Goal: Transaction & Acquisition: Purchase product/service

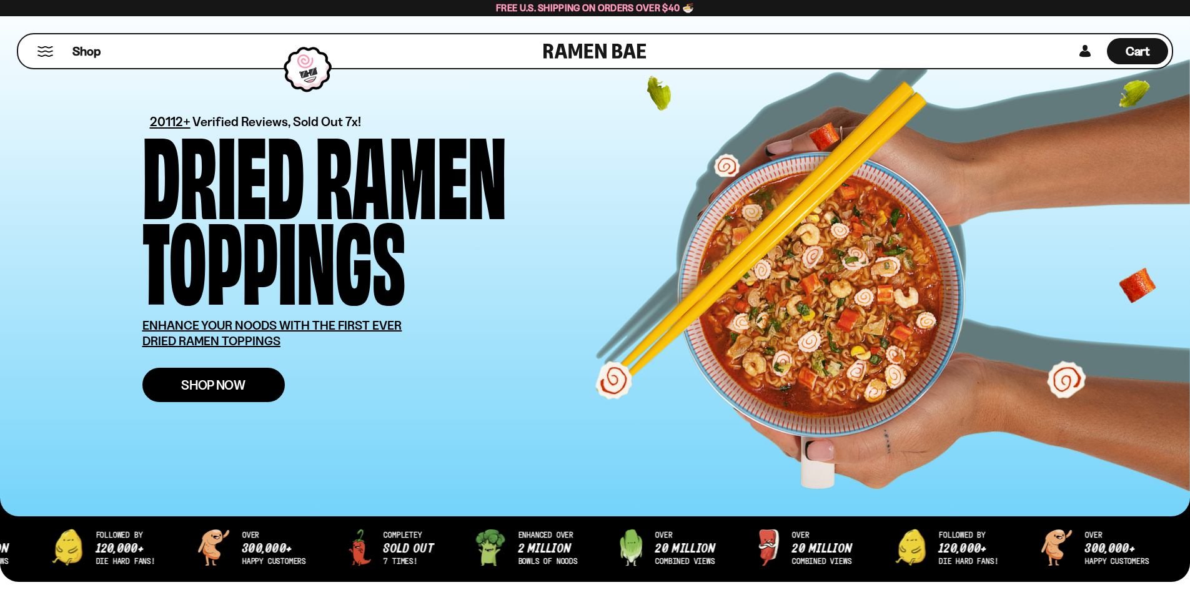
click at [193, 382] on span "Shop Now" at bounding box center [213, 385] width 64 height 13
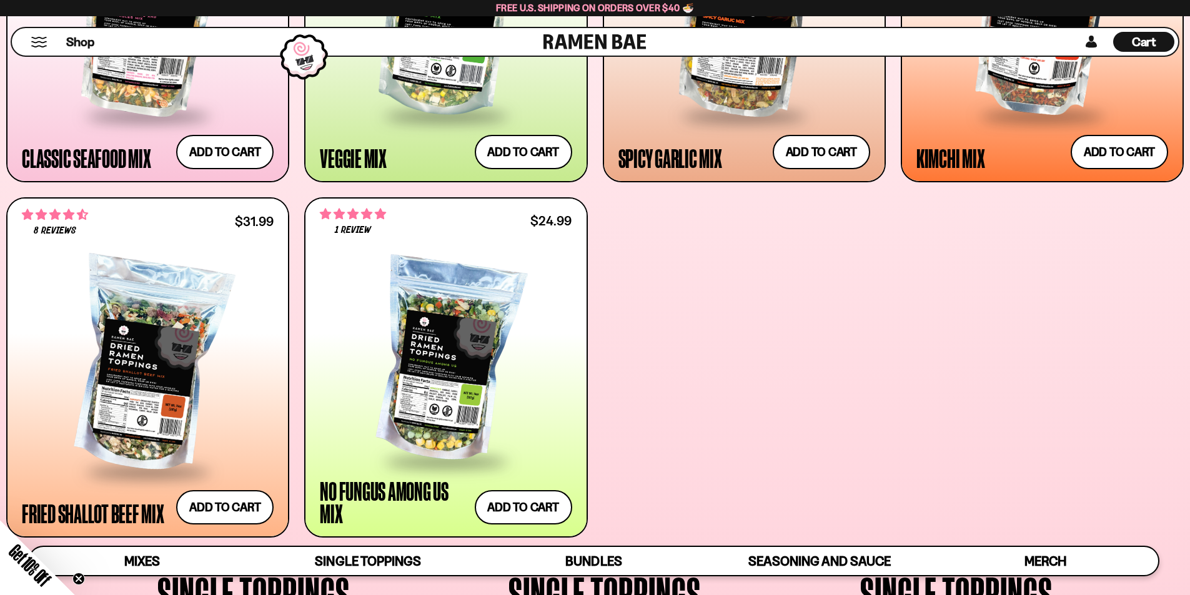
scroll to position [812, 0]
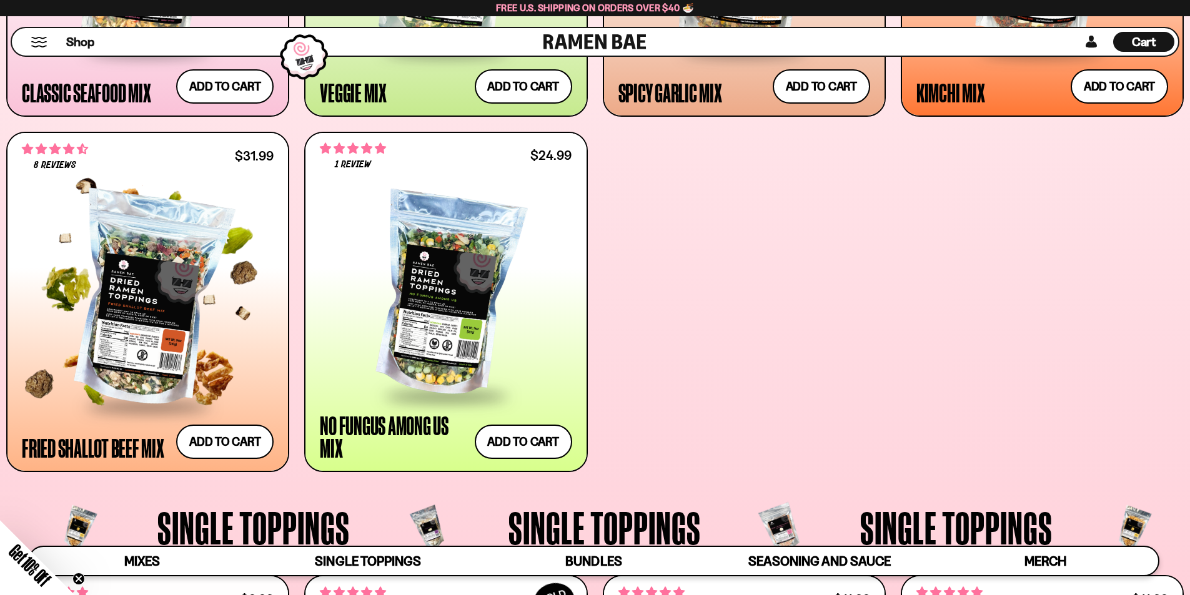
click at [121, 341] on div at bounding box center [148, 301] width 252 height 209
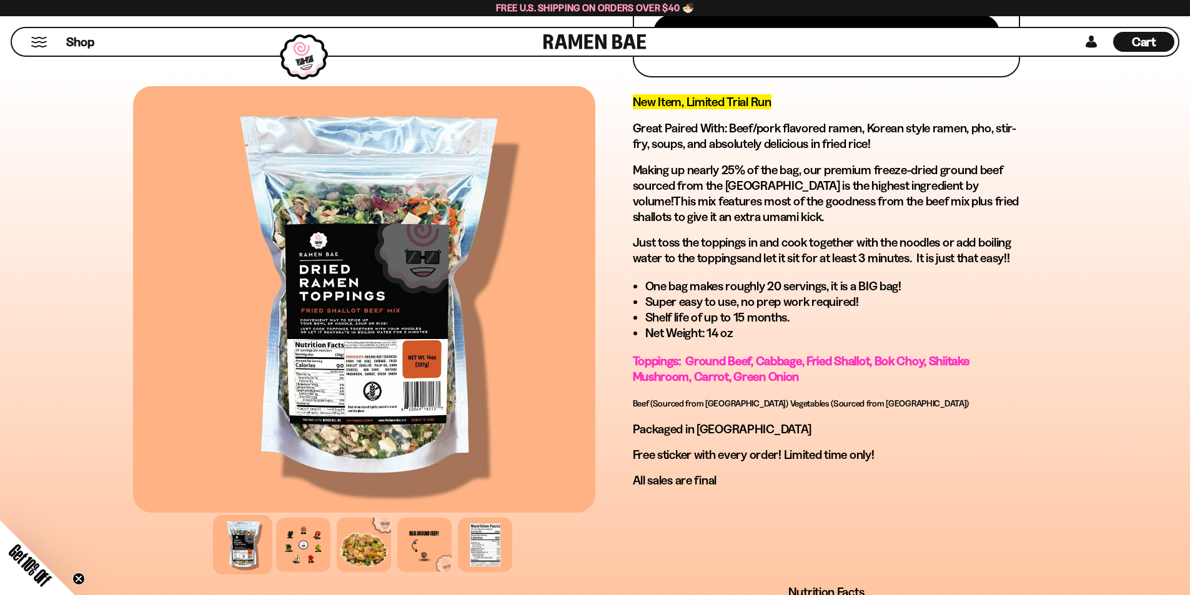
scroll to position [625, 0]
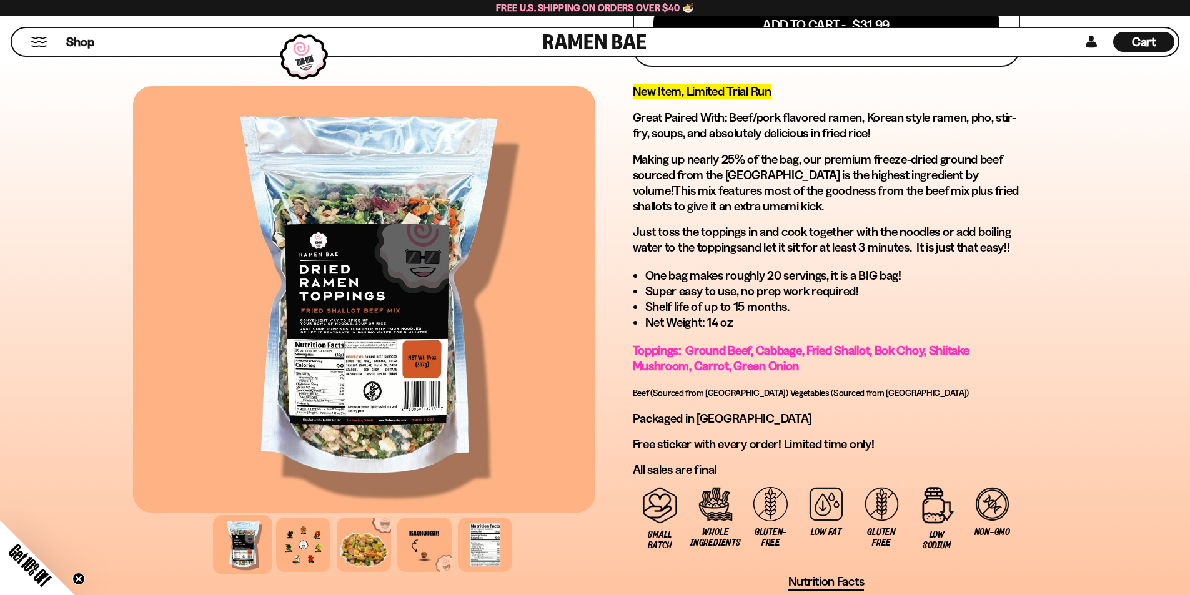
click at [324, 389] on div at bounding box center [364, 299] width 462 height 427
click at [487, 550] on div at bounding box center [484, 544] width 59 height 59
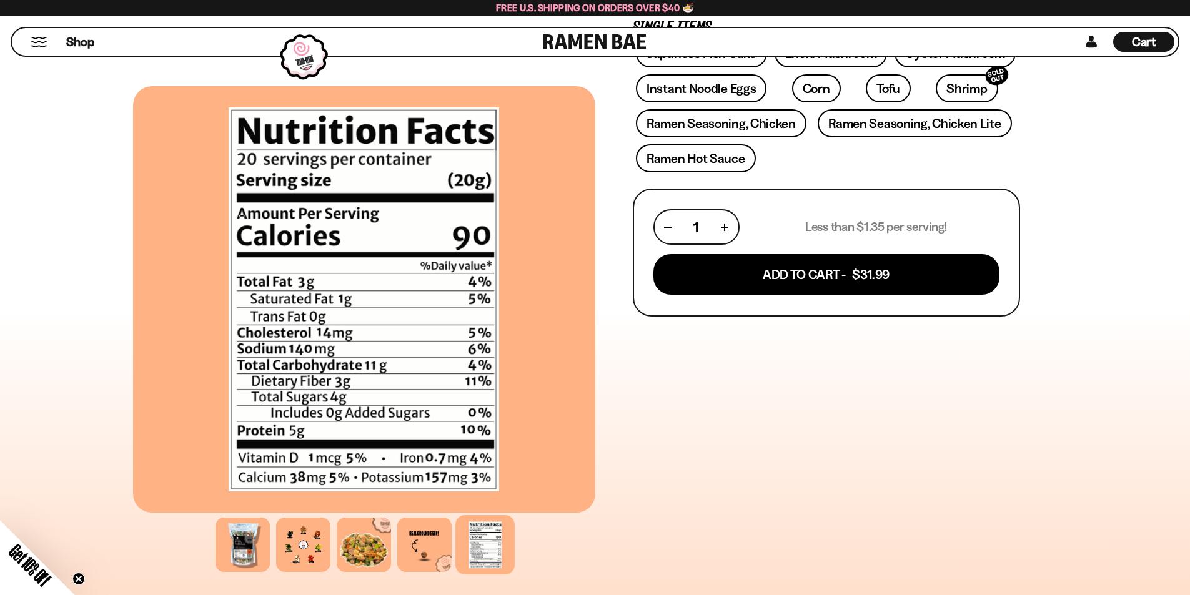
scroll to position [187, 0]
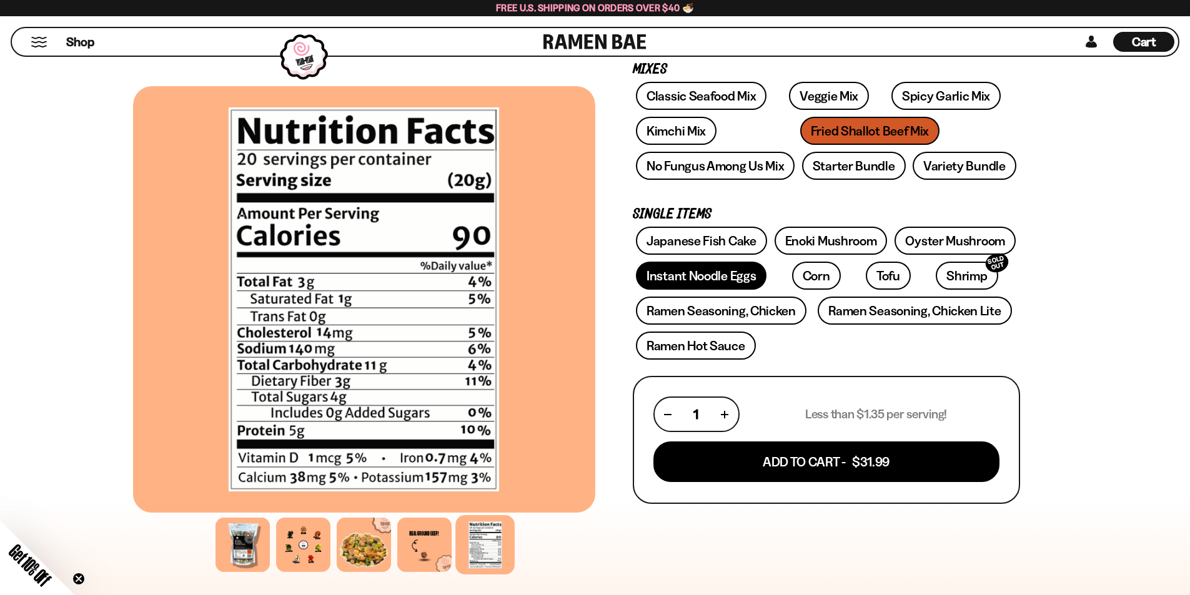
click at [697, 272] on link "Instant Noodle Eggs" at bounding box center [701, 276] width 131 height 28
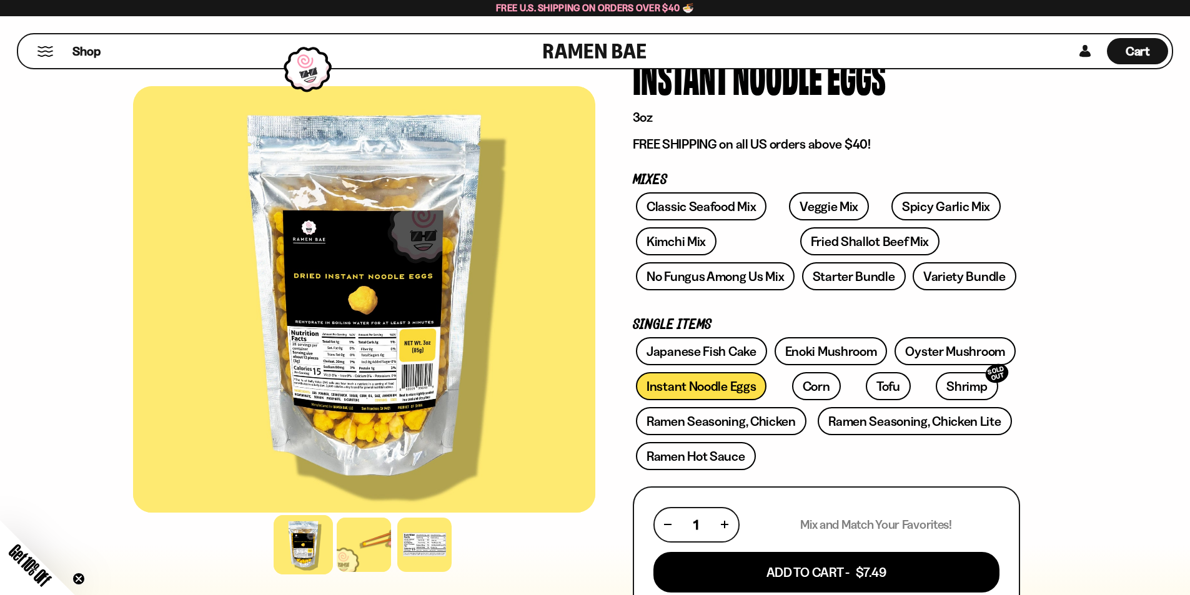
scroll to position [125, 0]
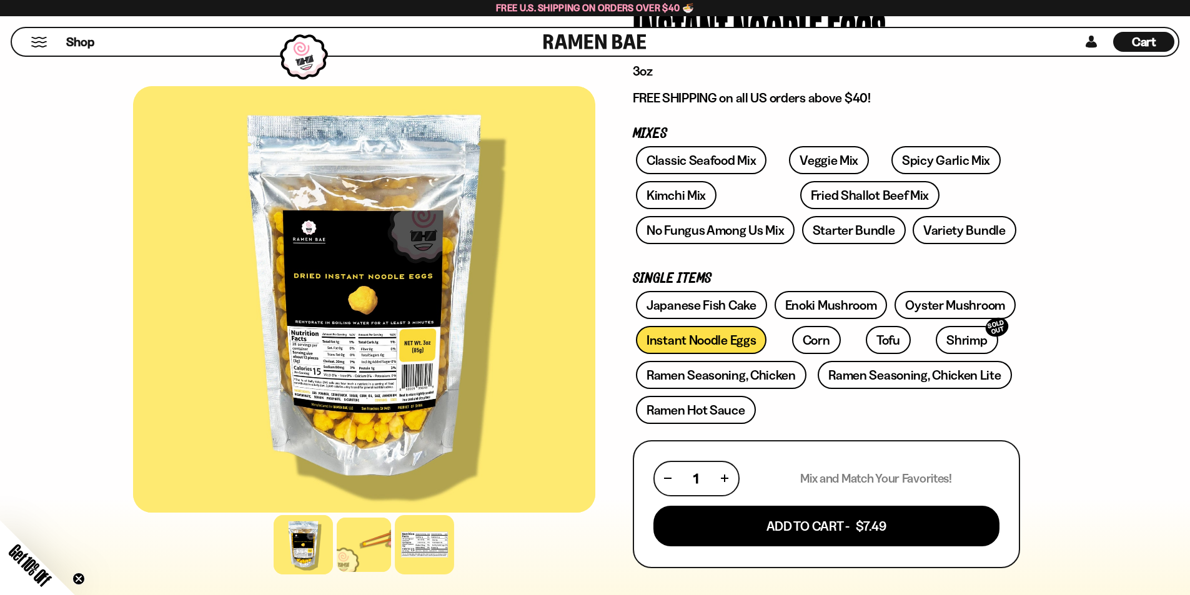
click at [426, 549] on div at bounding box center [424, 544] width 59 height 59
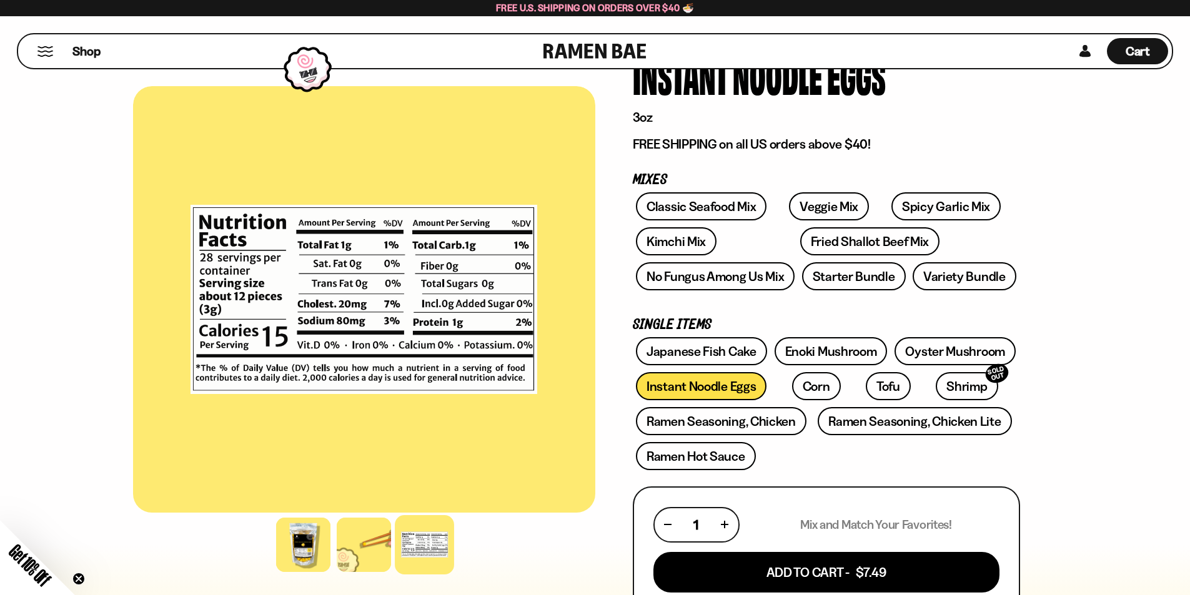
scroll to position [0, 0]
